Goal: Task Accomplishment & Management: Use online tool/utility

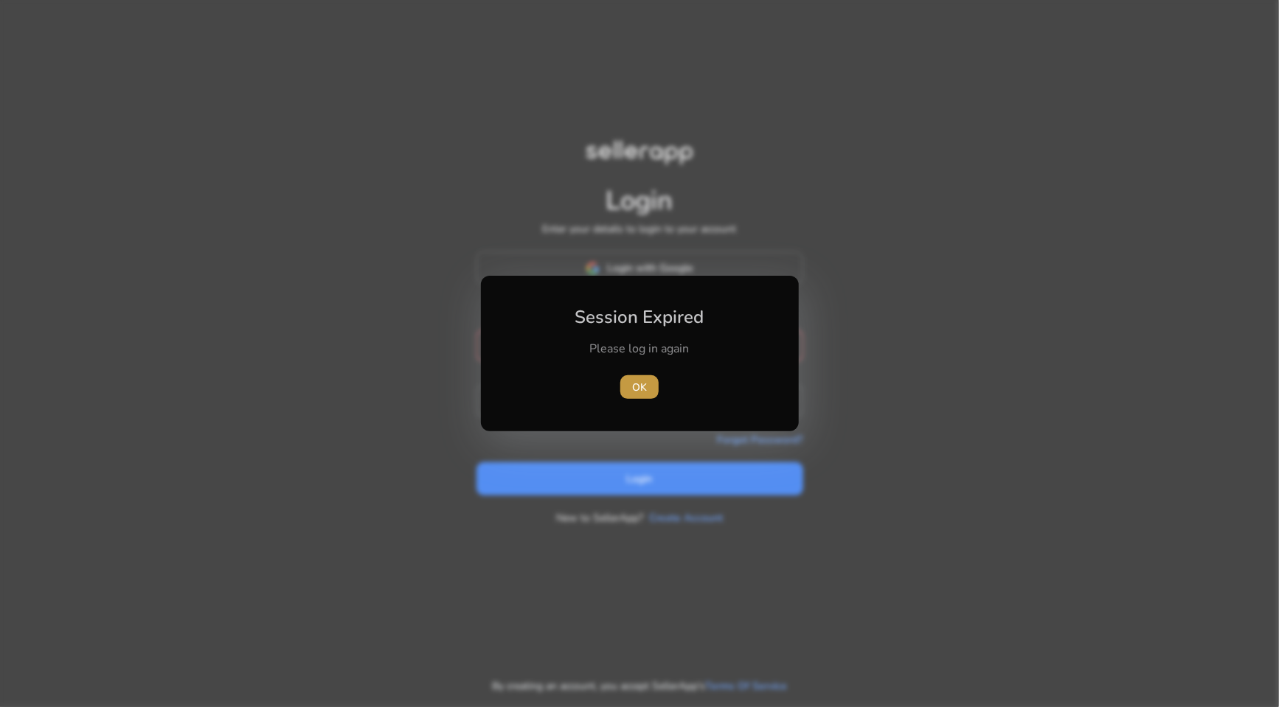
type input "**********"
click at [628, 384] on span "button" at bounding box center [639, 386] width 38 height 35
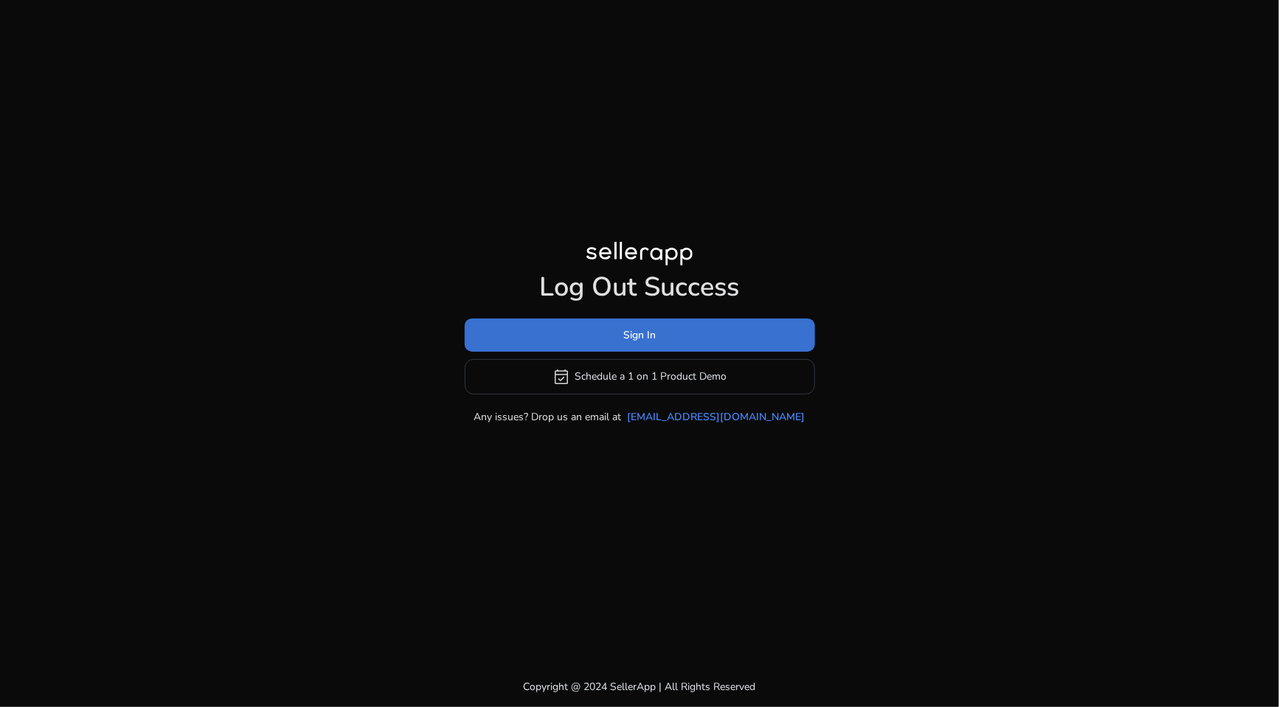
click at [650, 336] on span "Sign In" at bounding box center [639, 334] width 32 height 15
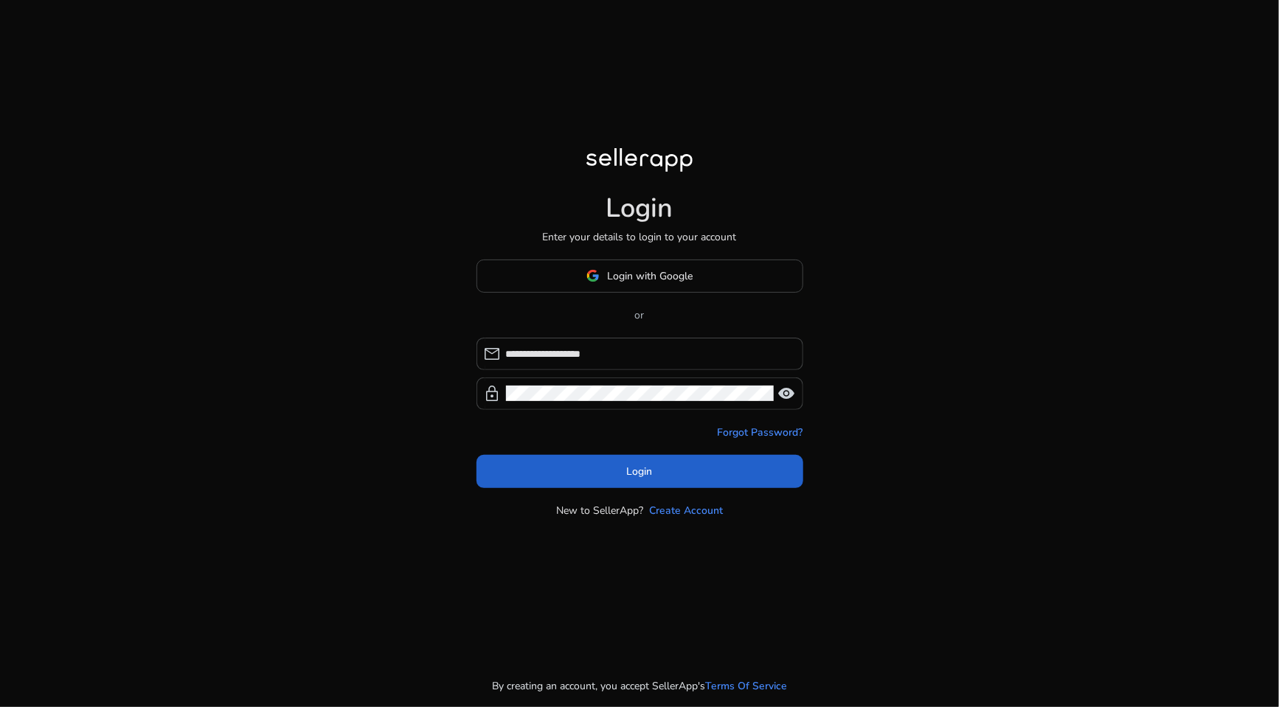
click at [692, 476] on span at bounding box center [639, 471] width 327 height 35
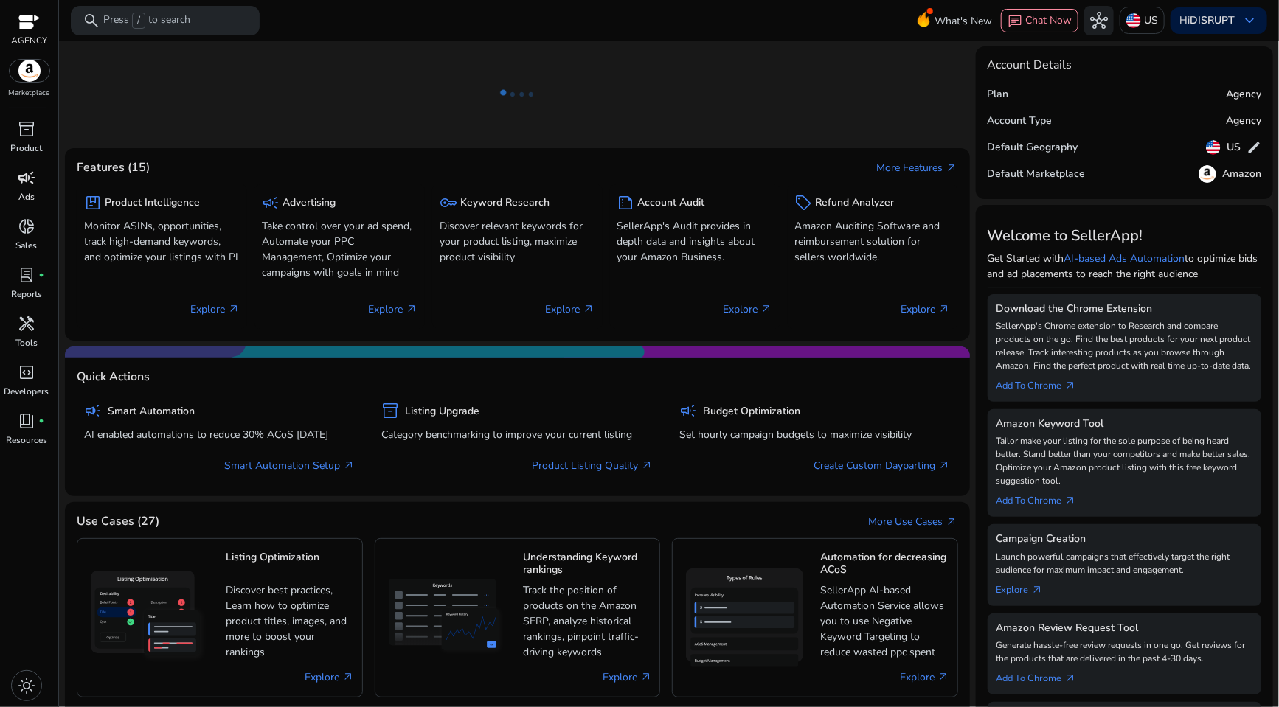
click at [27, 181] on span "campaign" at bounding box center [27, 178] width 18 height 18
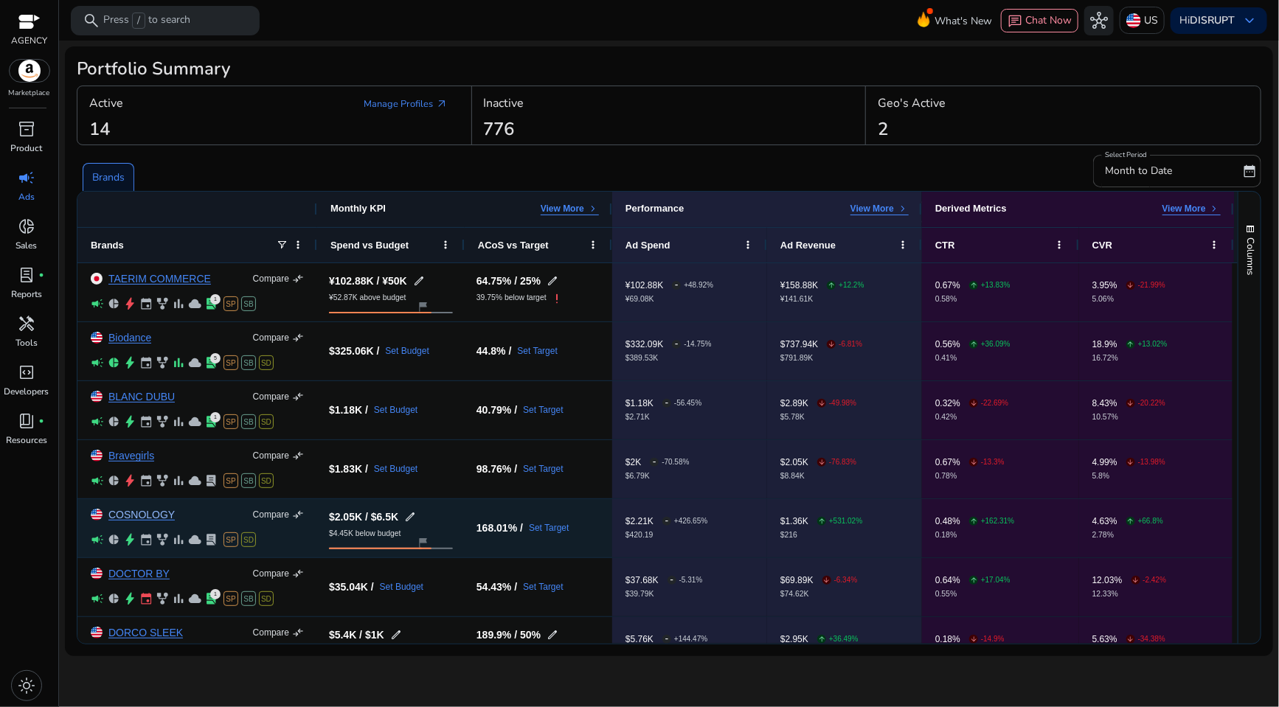
click at [125, 510] on link "COSNOLOGY" at bounding box center [141, 515] width 66 height 11
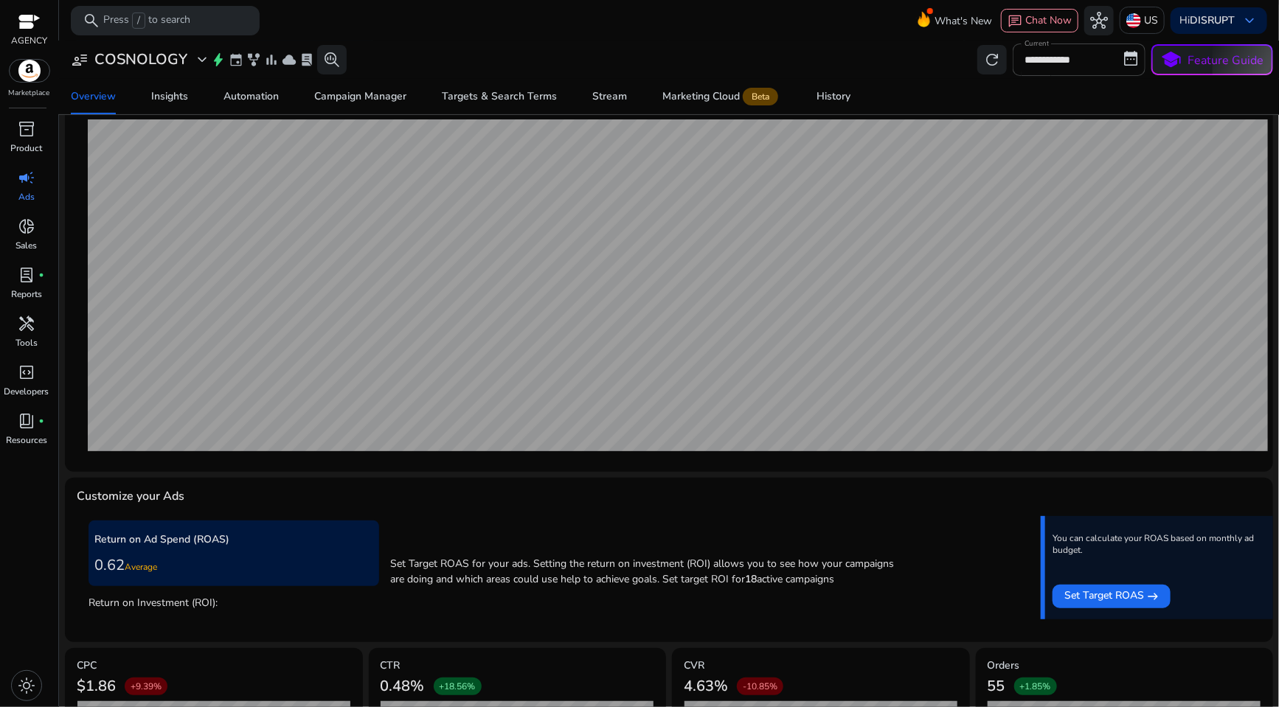
scroll to position [166, 0]
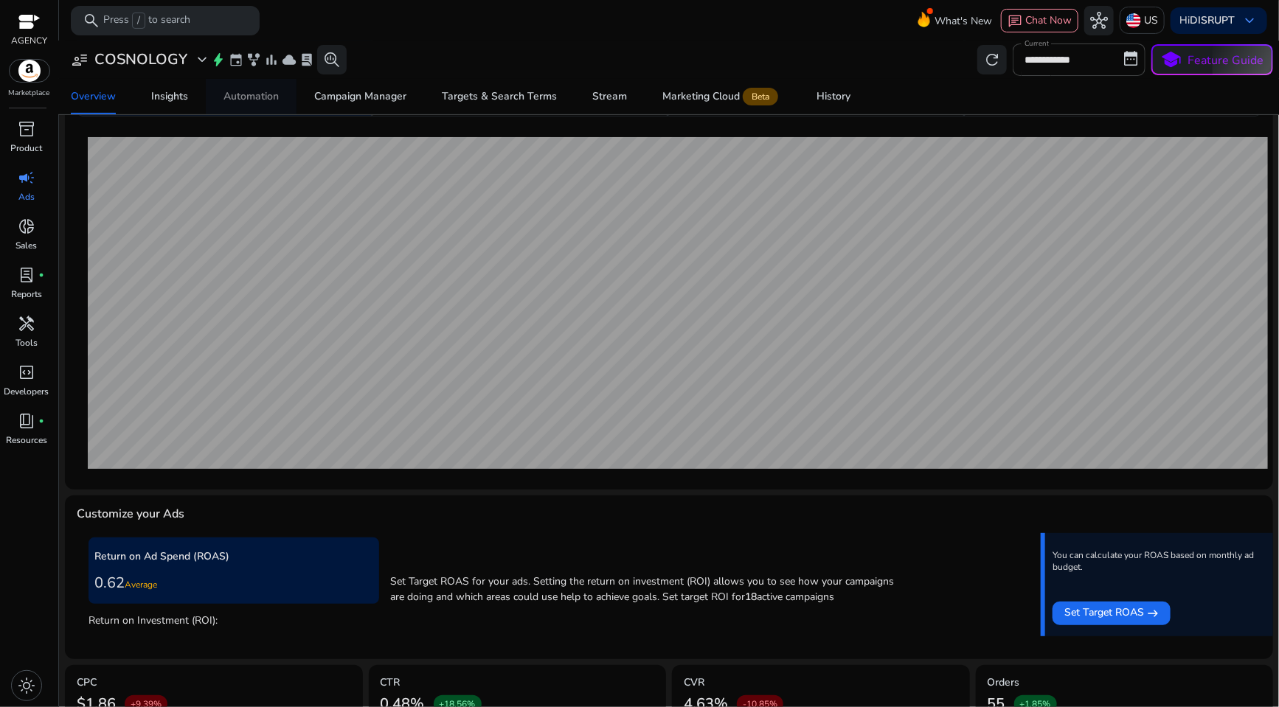
click at [256, 91] on div "Automation" at bounding box center [250, 96] width 55 height 10
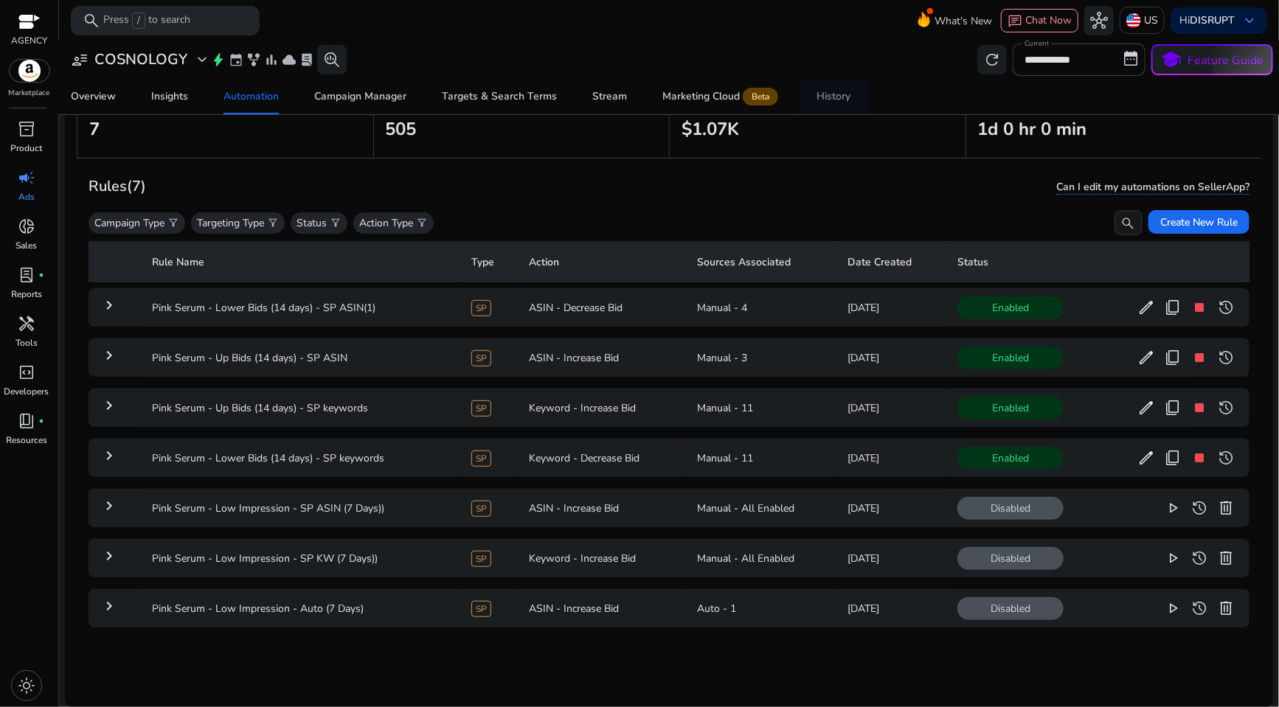
click at [836, 94] on div "History" at bounding box center [833, 96] width 34 height 10
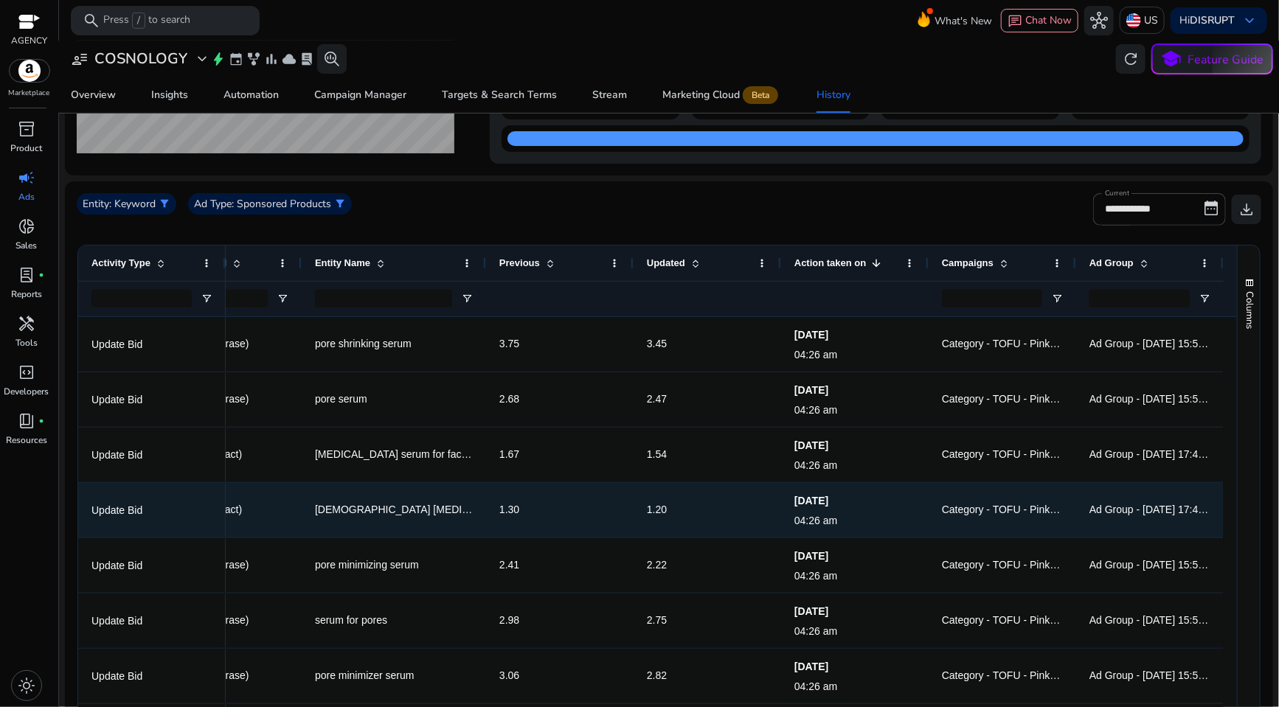
scroll to position [299, 0]
